Goal: Task Accomplishment & Management: Manage account settings

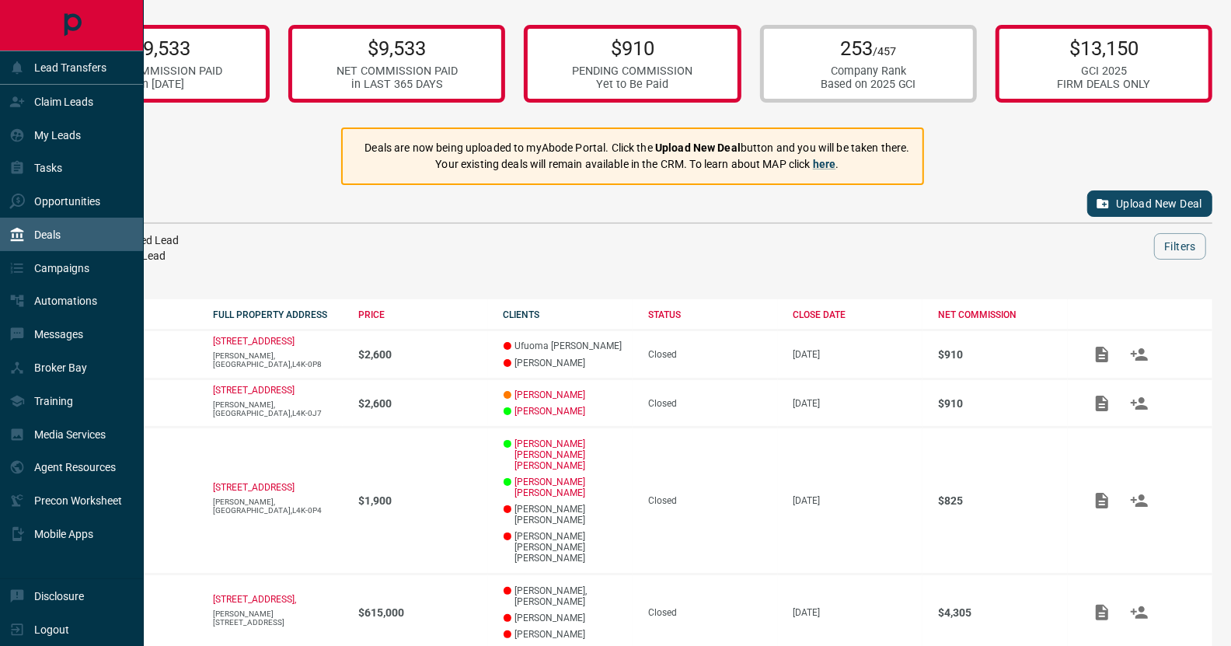
click at [70, 231] on div "Deals" at bounding box center [72, 234] width 144 height 33
click at [61, 99] on p "Claim Leads" at bounding box center [63, 102] width 59 height 12
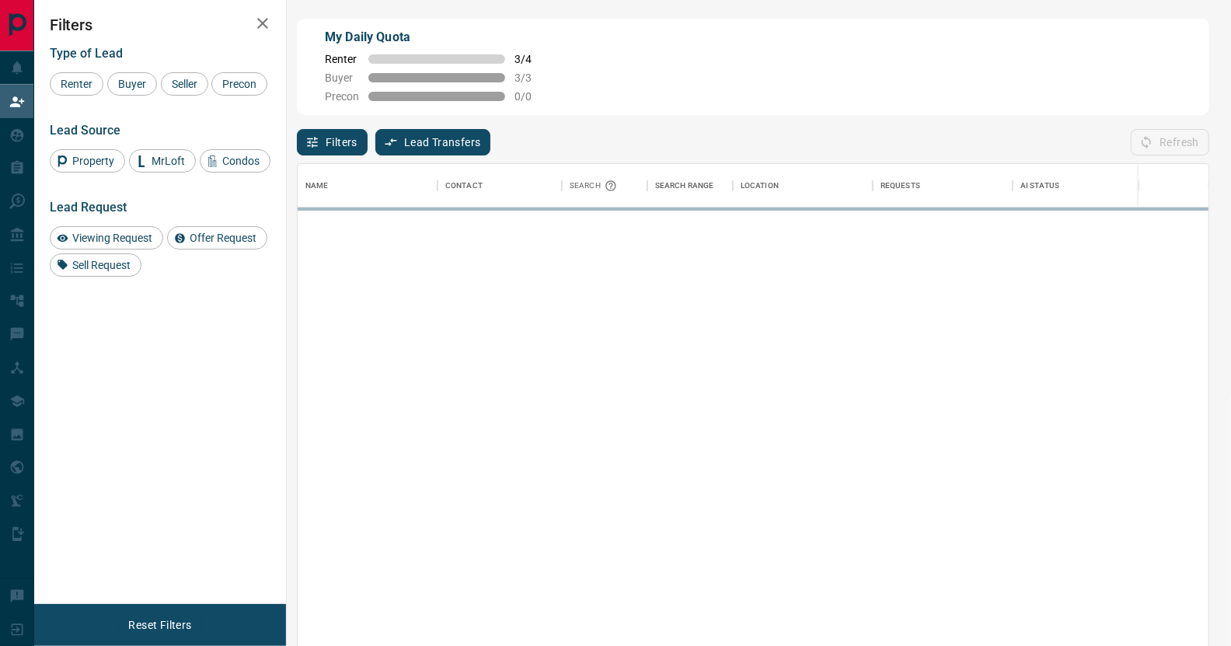
scroll to position [481, 900]
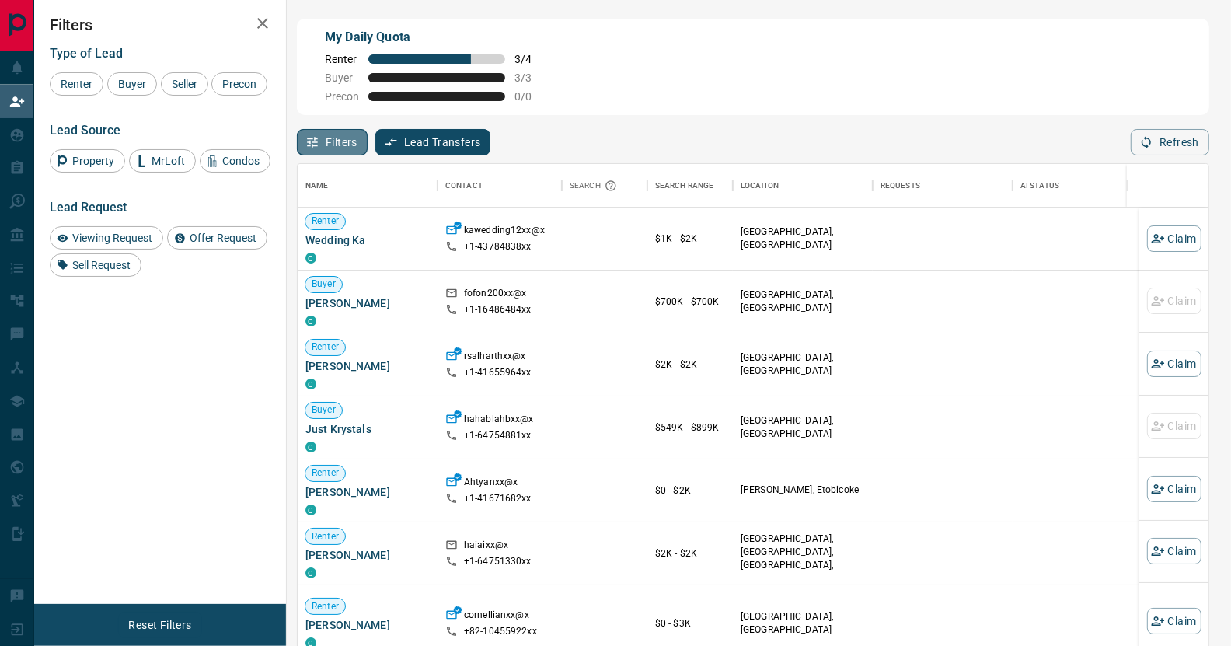
click at [344, 143] on button "Filters" at bounding box center [332, 142] width 71 height 26
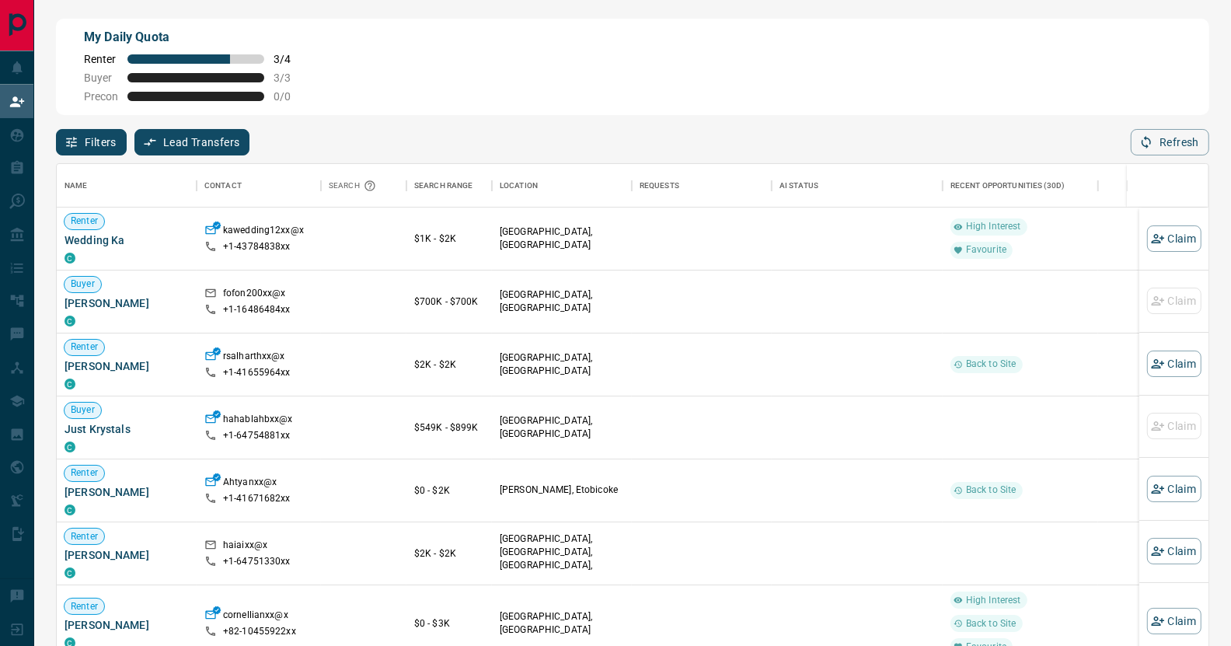
scroll to position [481, 1141]
click at [95, 145] on button "Filters" at bounding box center [91, 142] width 71 height 26
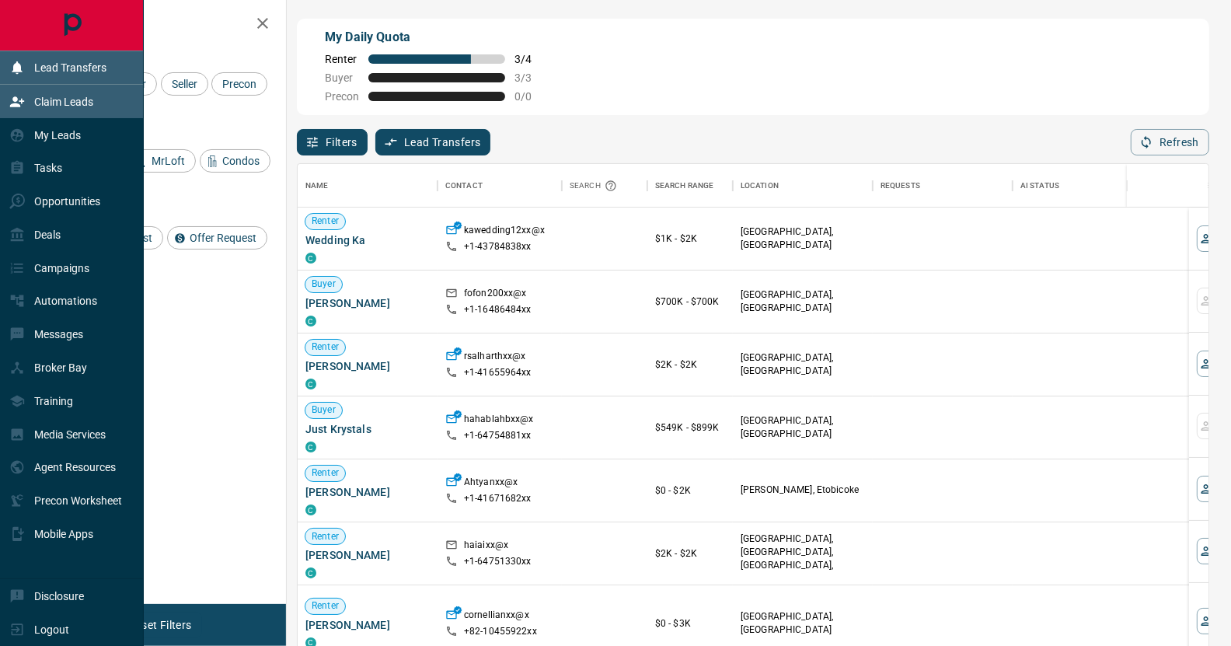
scroll to position [481, 900]
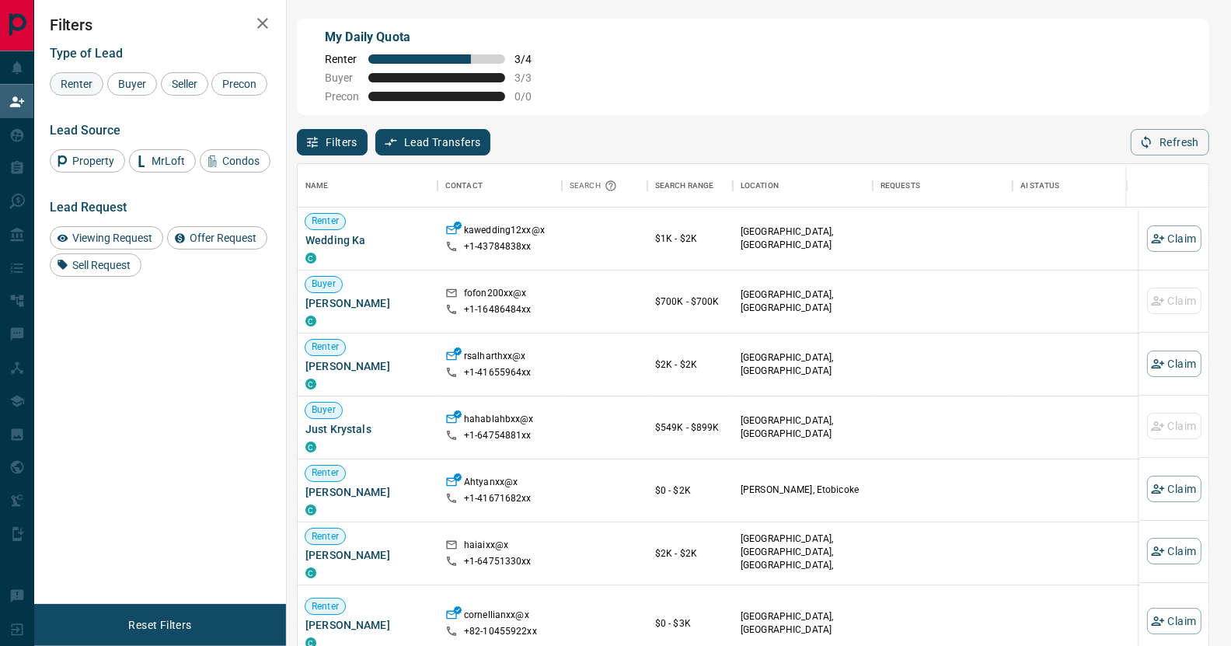
click at [73, 85] on span "Renter" at bounding box center [76, 84] width 43 height 12
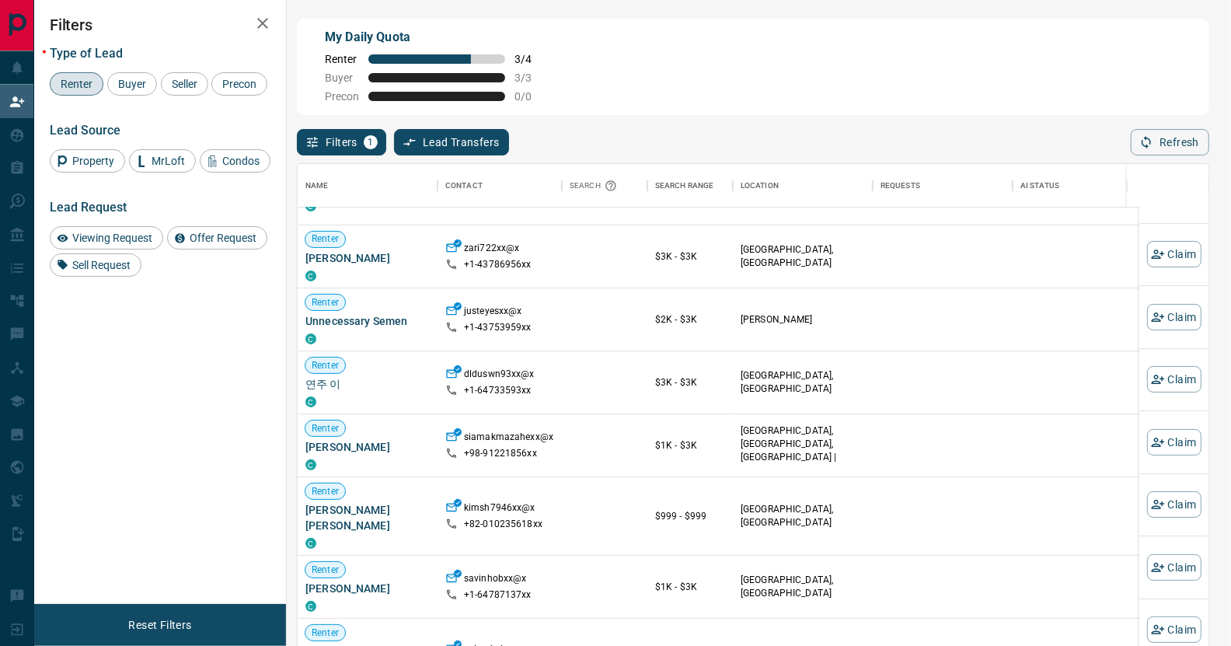
scroll to position [0, 0]
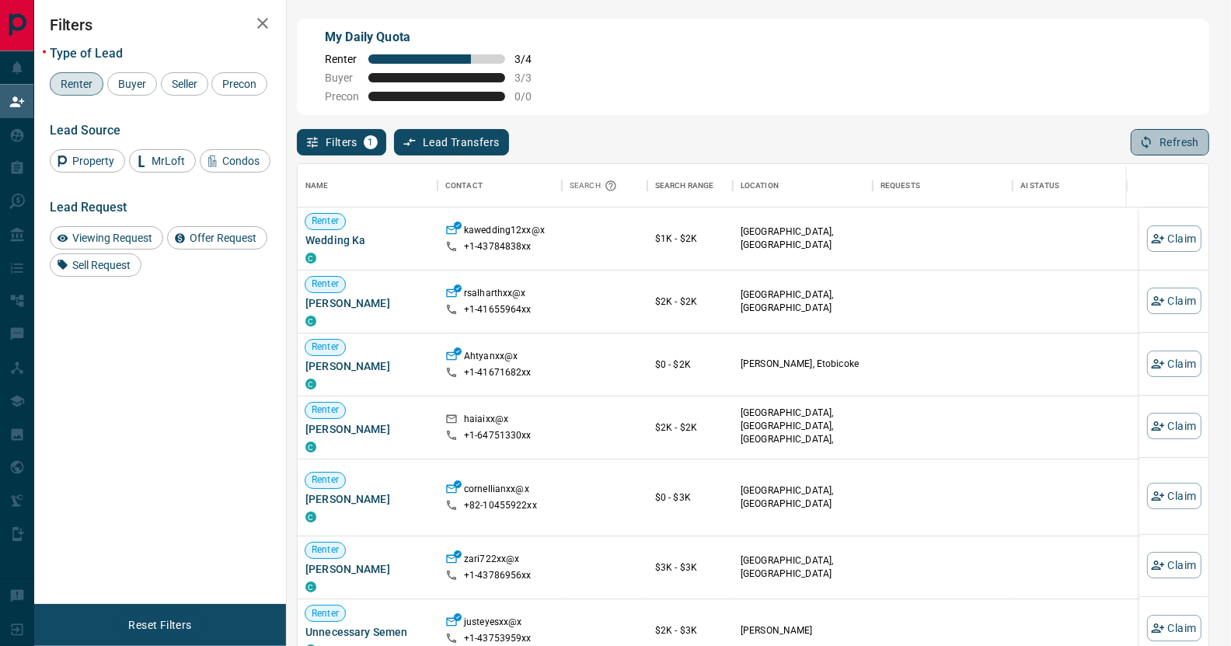
click at [1185, 139] on button "Refresh" at bounding box center [1170, 142] width 79 height 26
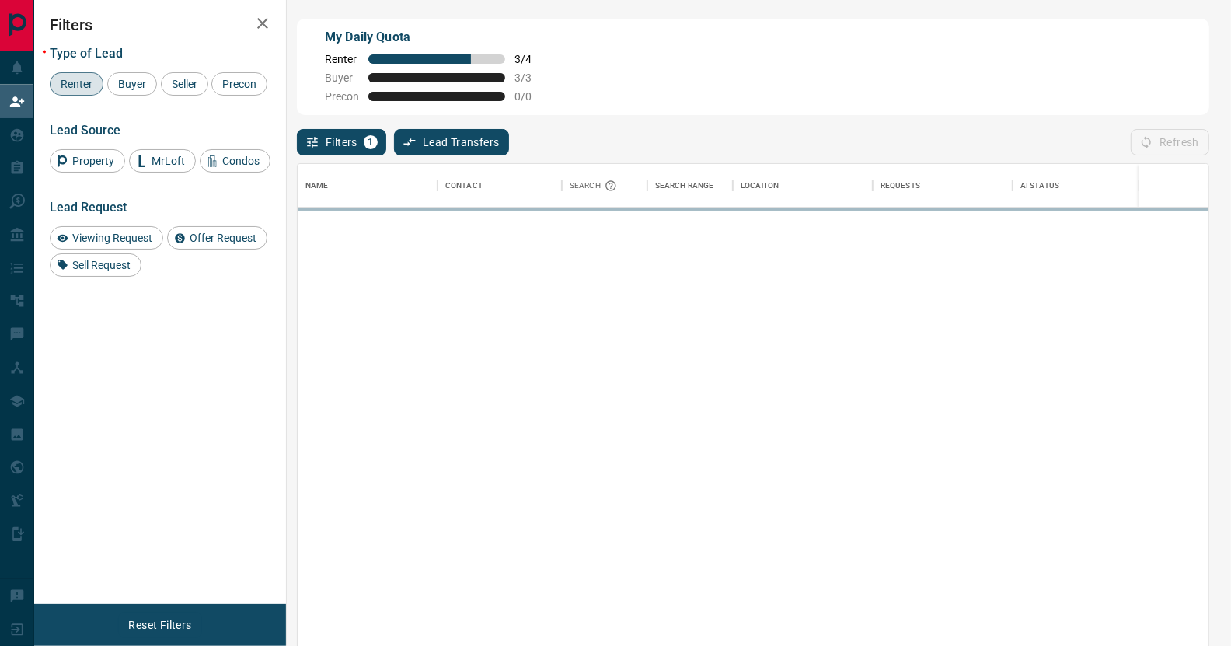
scroll to position [481, 900]
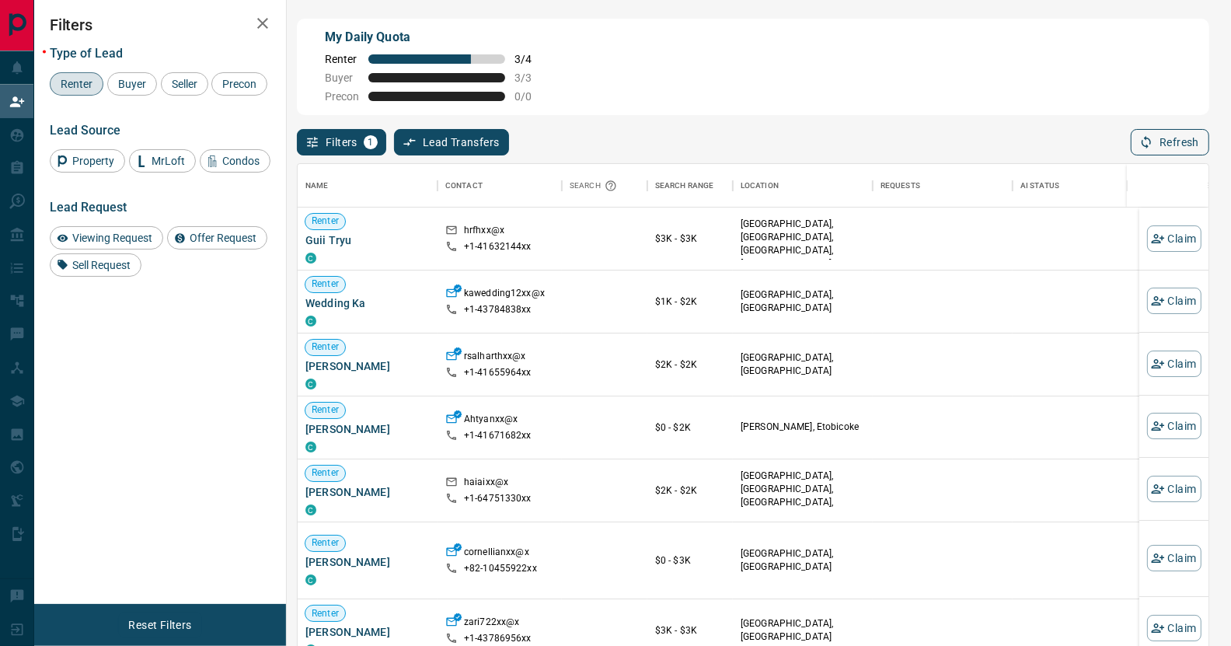
click at [1165, 144] on button "Refresh" at bounding box center [1170, 142] width 79 height 26
click at [1153, 146] on icon "button" at bounding box center [1146, 142] width 14 height 14
click at [1152, 147] on icon "button" at bounding box center [1146, 142] width 14 height 14
click at [133, 81] on span "Buyer" at bounding box center [132, 84] width 39 height 12
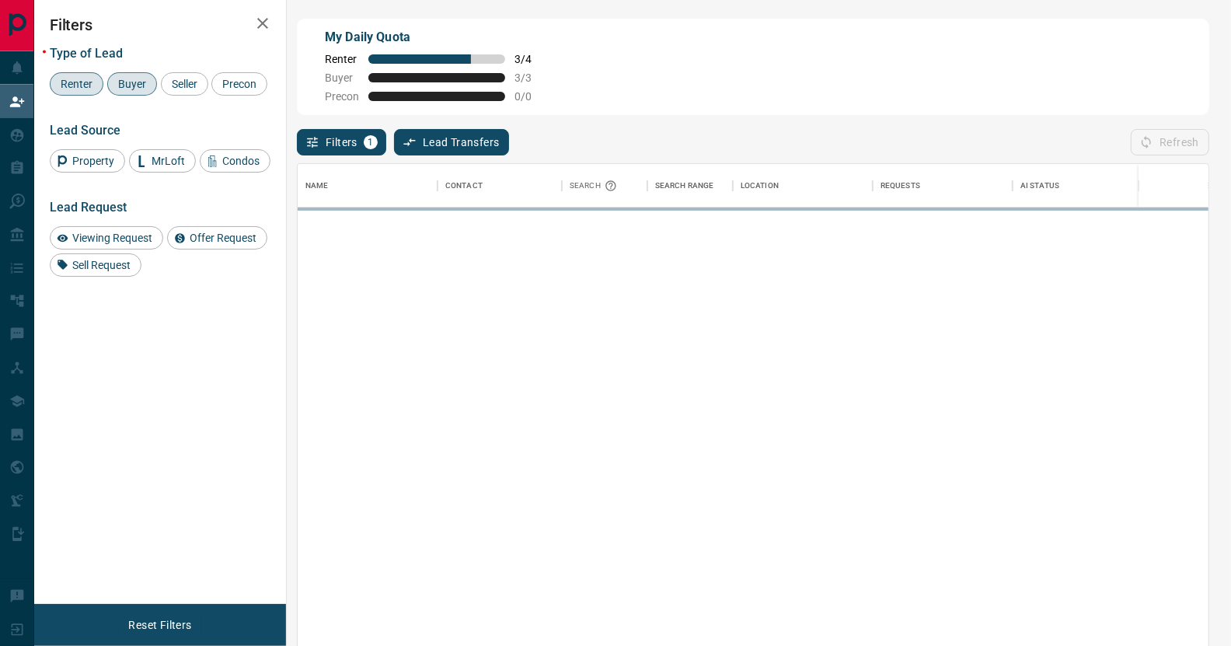
click at [1164, 139] on div "Refresh" at bounding box center [1170, 142] width 79 height 26
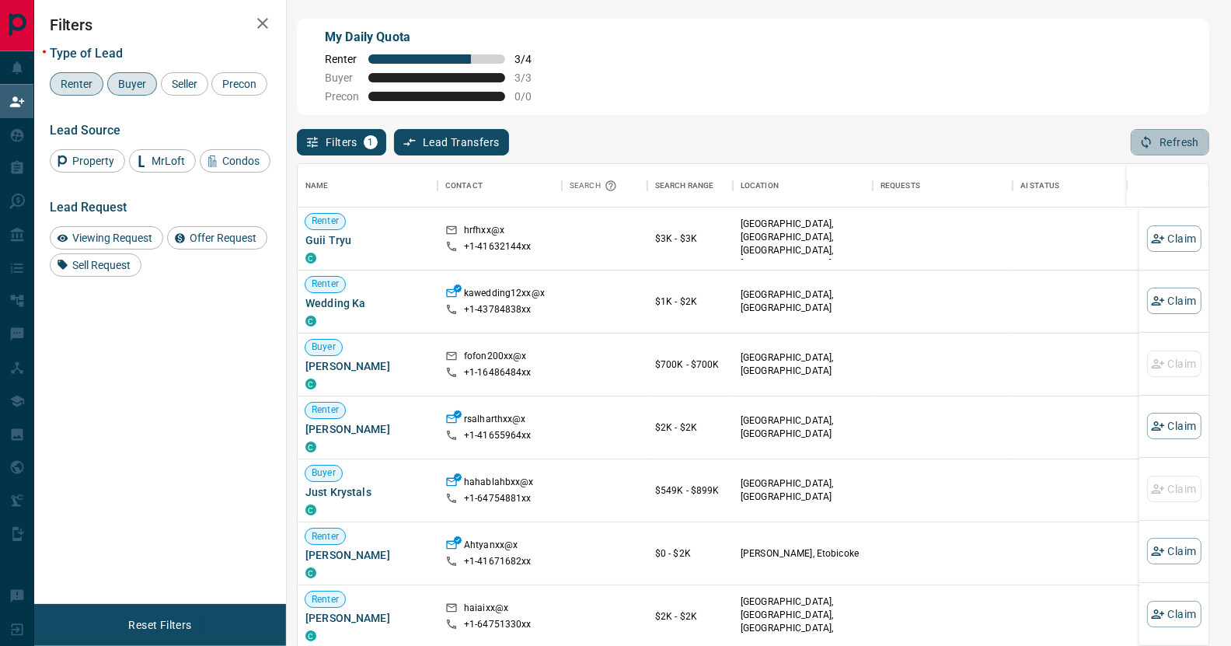
click at [1164, 139] on button "Refresh" at bounding box center [1170, 142] width 79 height 26
